Goal: Task Accomplishment & Management: Use online tool/utility

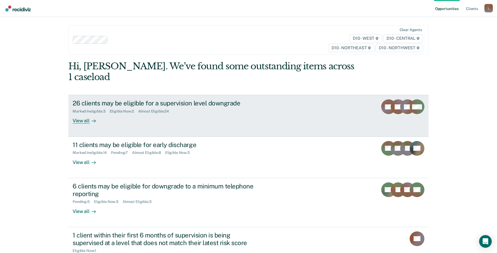
click at [84, 113] on div "View all" at bounding box center [87, 118] width 29 height 10
